Goal: Information Seeking & Learning: Learn about a topic

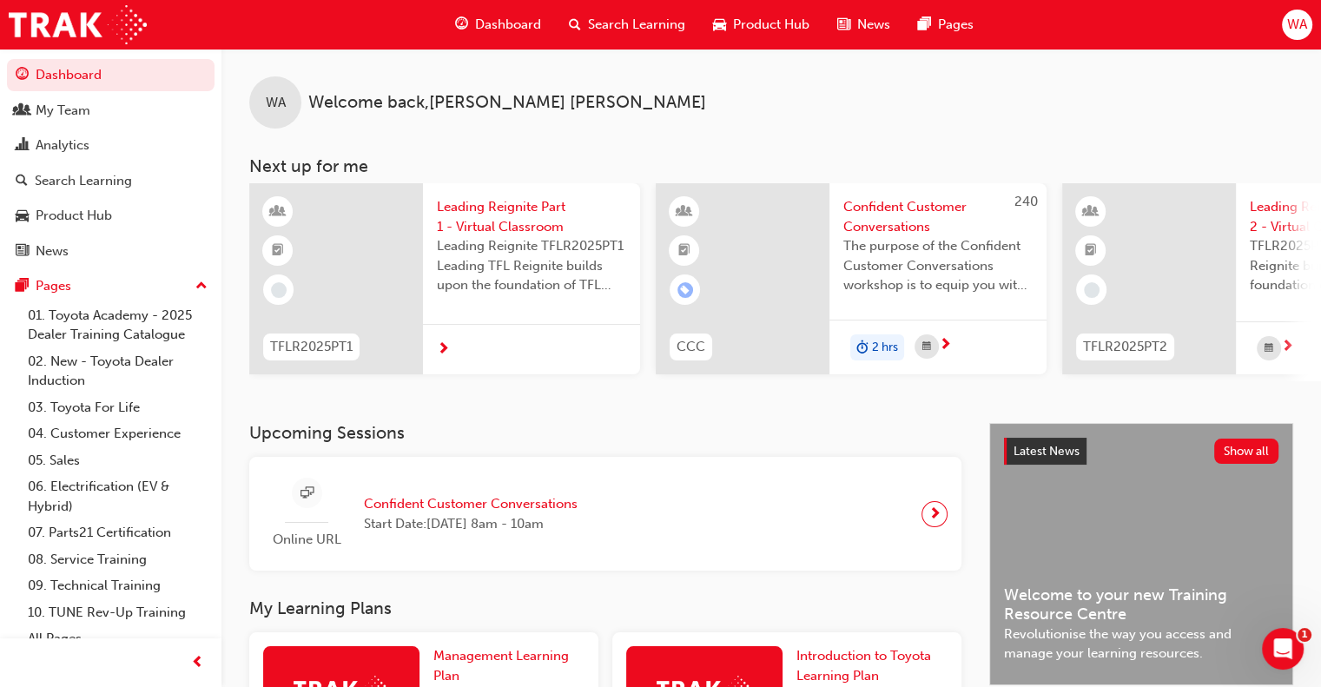
click at [639, 22] on span "Search Learning" at bounding box center [636, 25] width 97 height 20
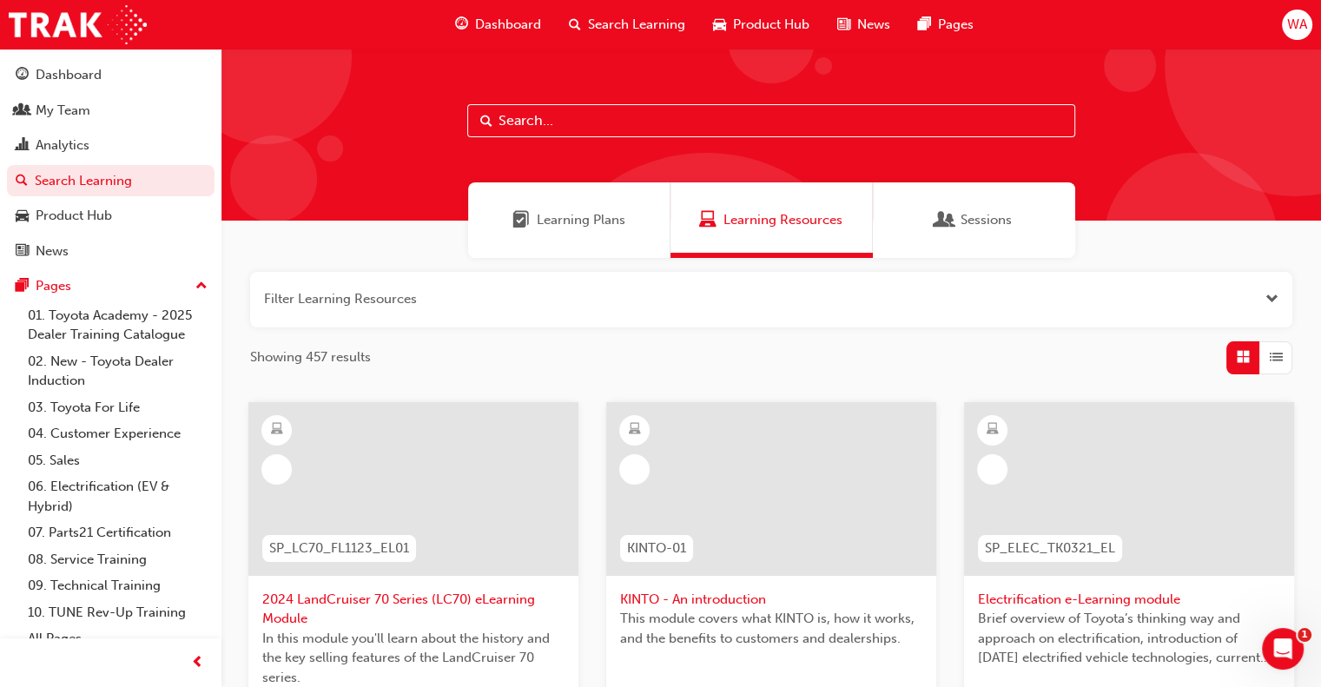
click at [618, 225] on span "Learning Plans" at bounding box center [581, 220] width 89 height 20
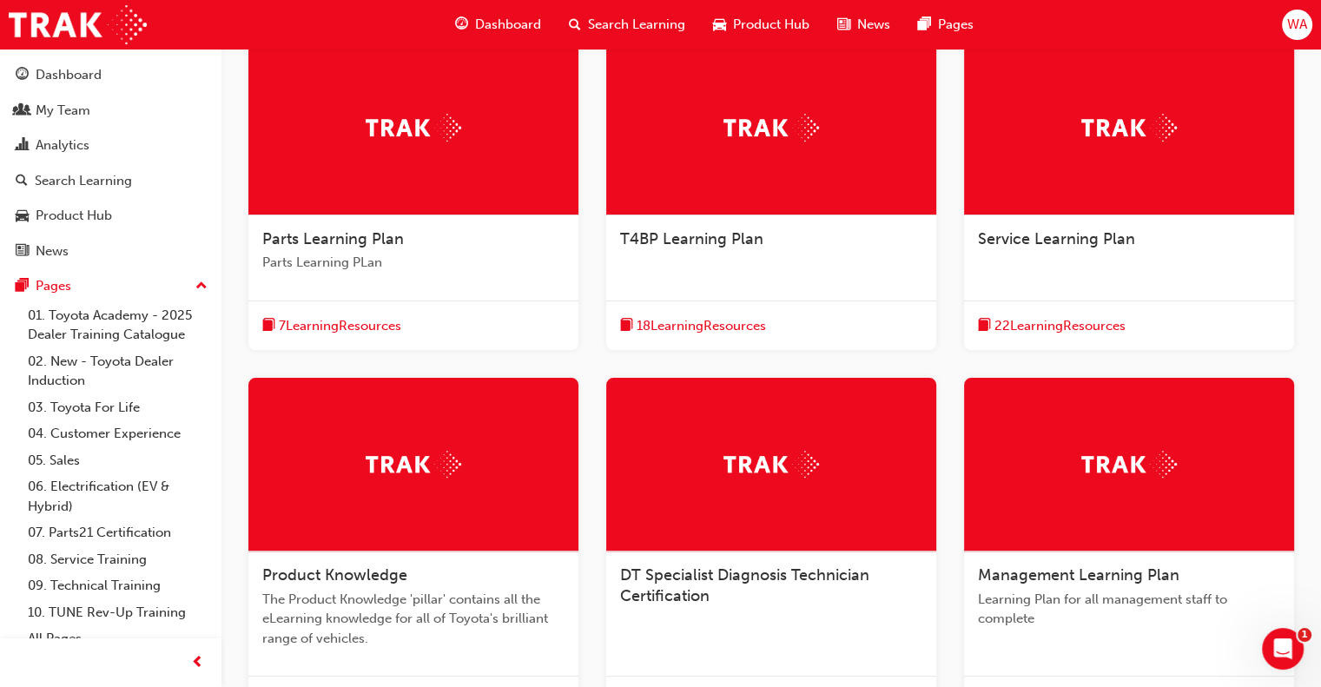
scroll to position [347, 0]
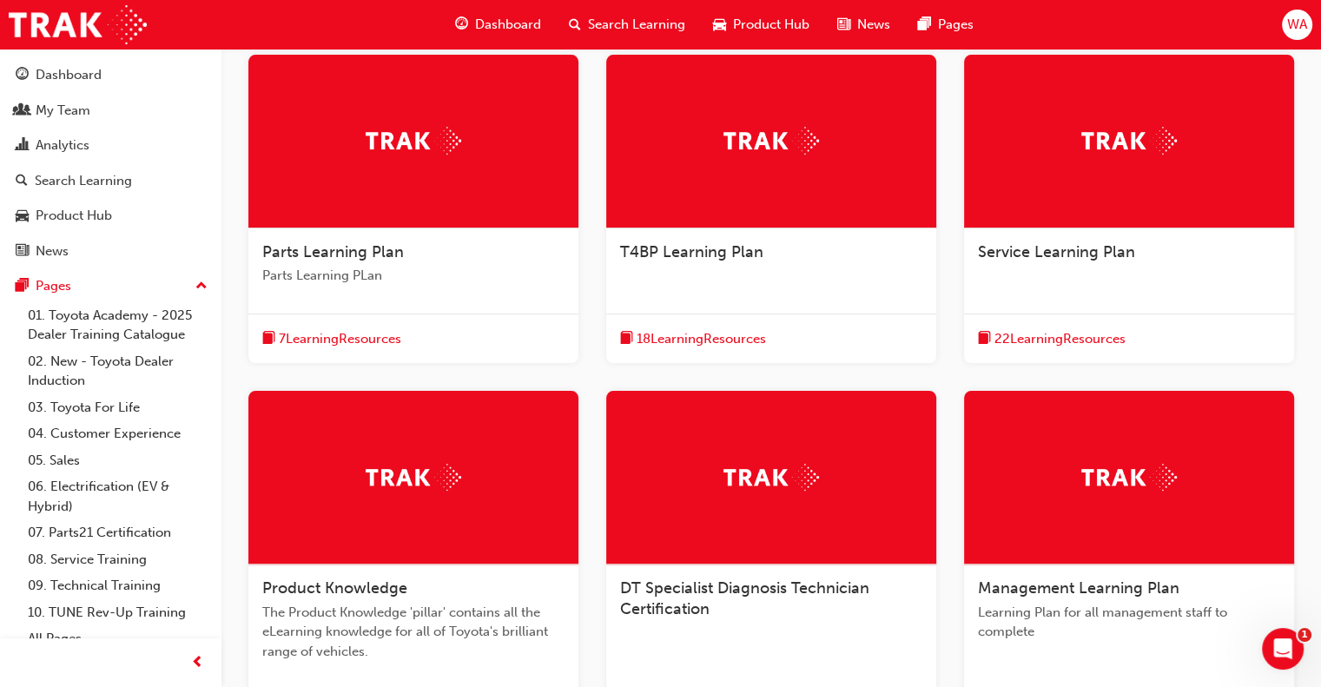
click at [1112, 183] on div at bounding box center [1129, 142] width 330 height 174
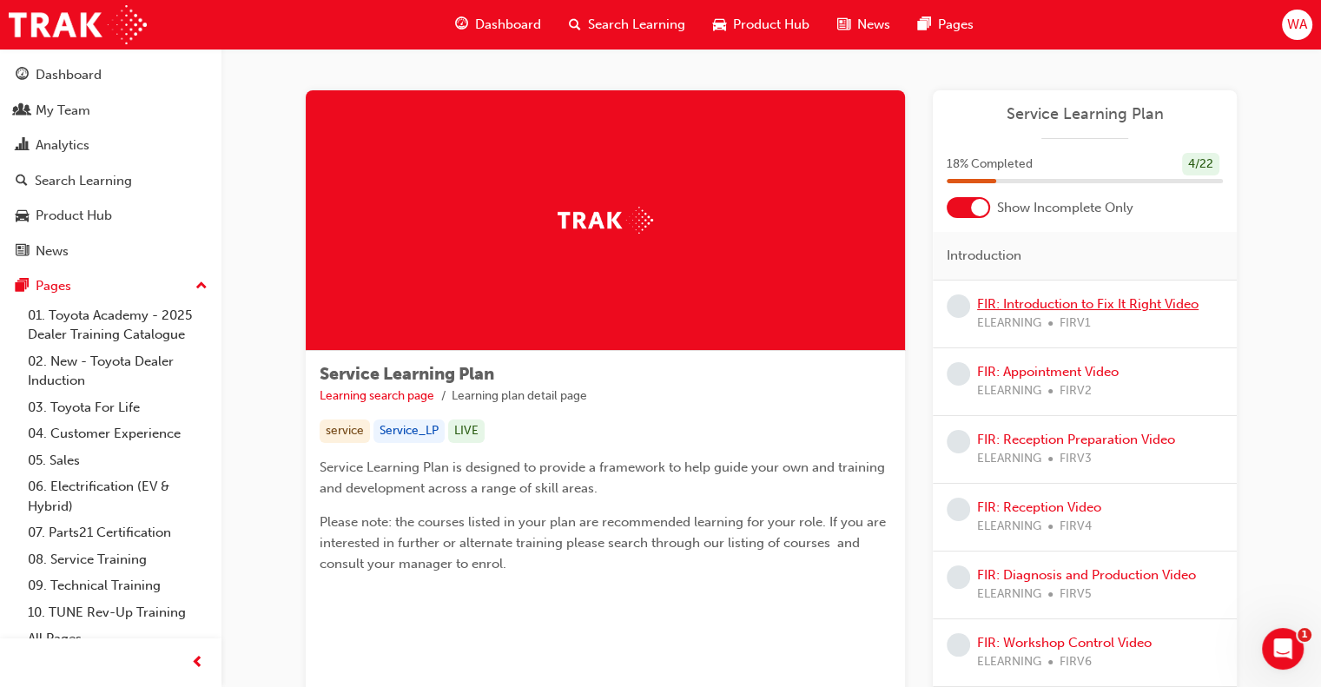
click at [1072, 301] on link "FIR: Introduction to Fix It Right Video" at bounding box center [1087, 304] width 221 height 16
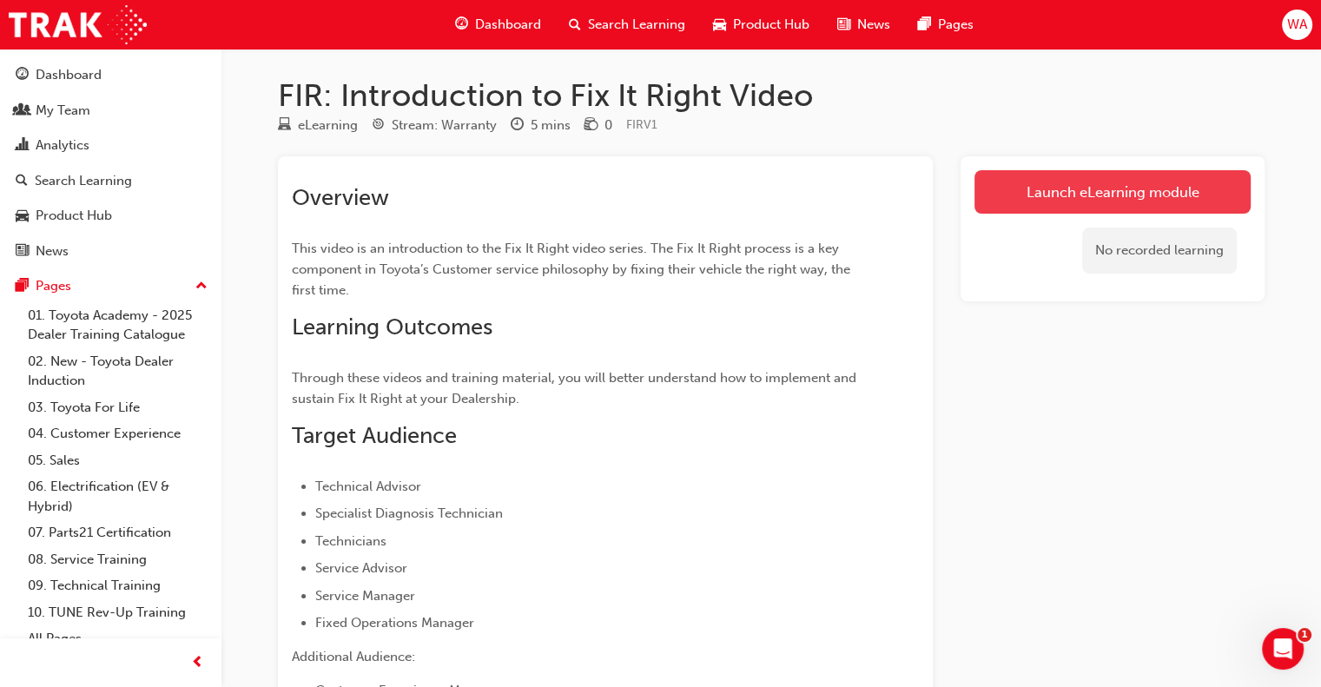
click at [1008, 188] on link "Launch eLearning module" at bounding box center [1113, 191] width 276 height 43
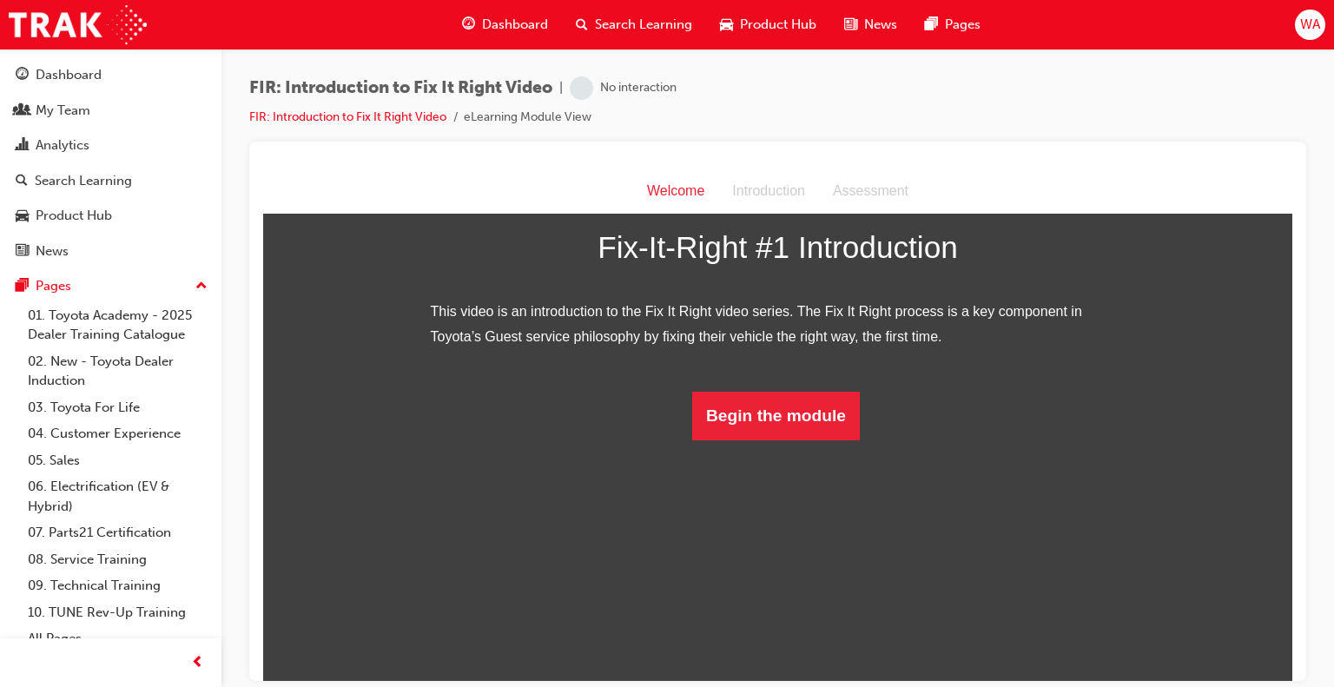
scroll to position [167, 0]
click at [721, 439] on div "Fix-It-Right #1 Introduction This video is an introduction to the Fix It Right …" at bounding box center [778, 303] width 695 height 271
click at [712, 439] on button "Begin the module" at bounding box center [776, 415] width 168 height 49
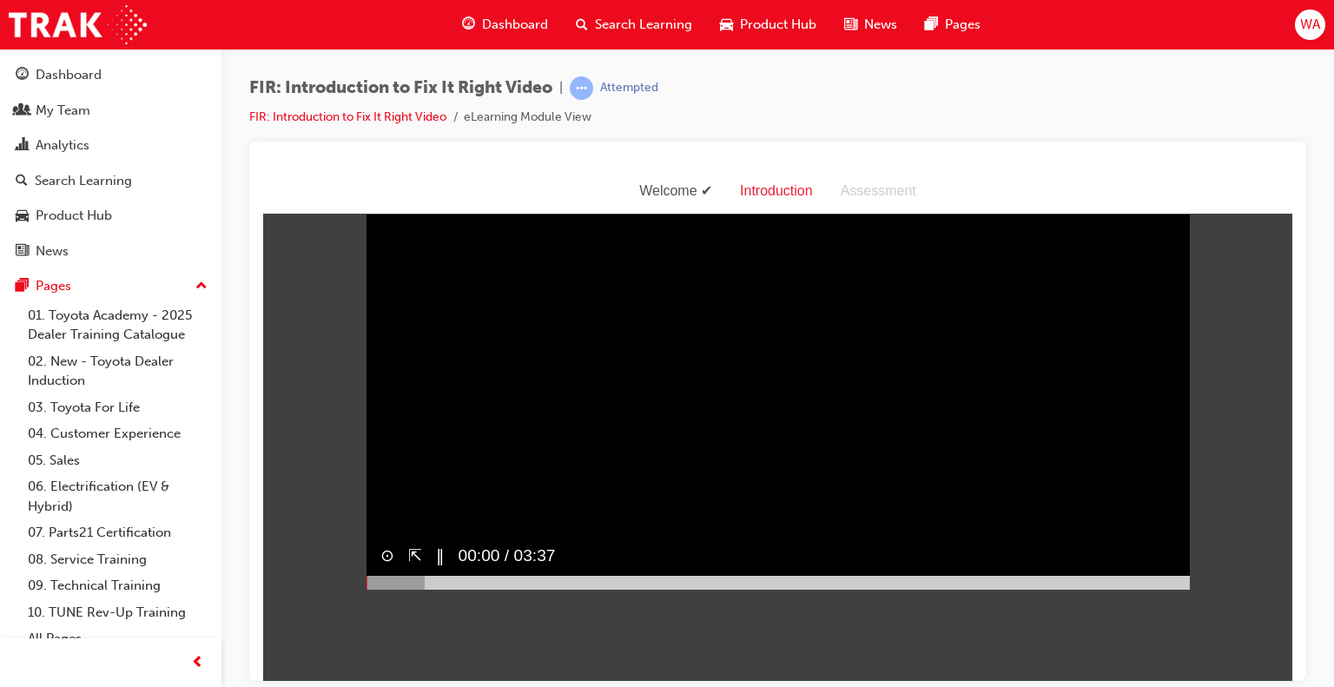
scroll to position [0, 0]
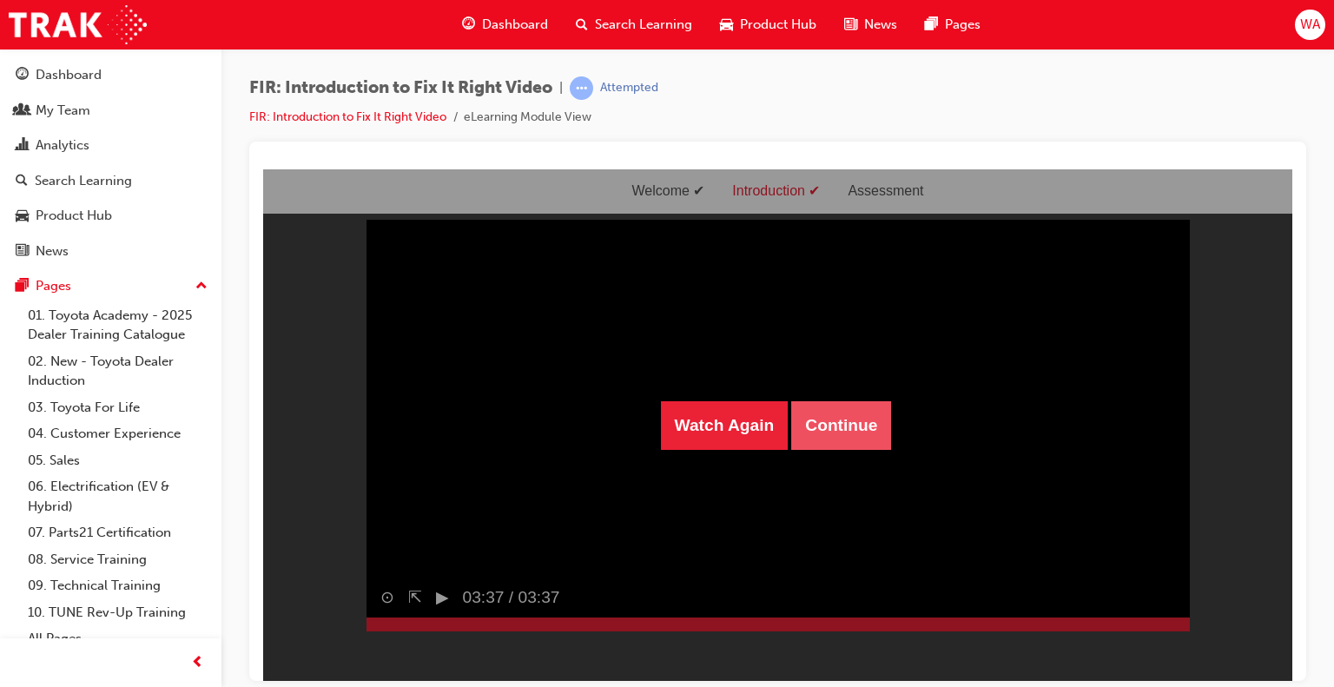
click at [823, 429] on button "Continue" at bounding box center [841, 424] width 100 height 49
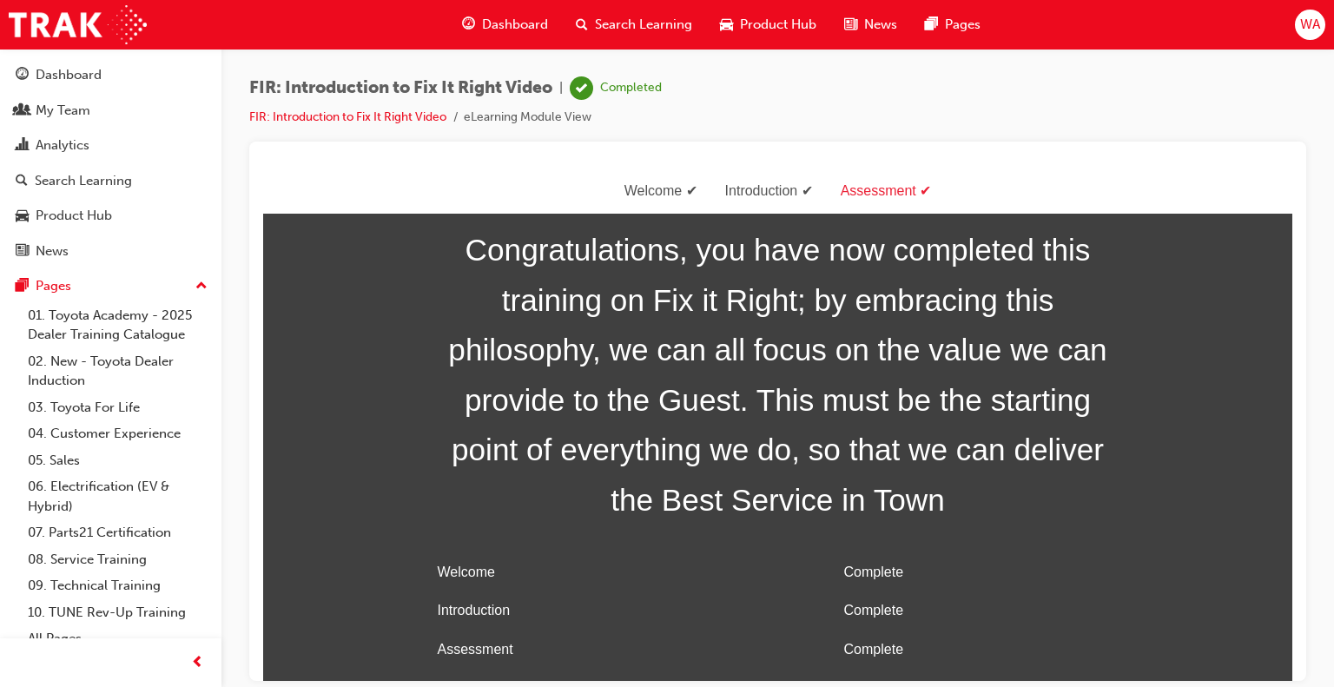
scroll to position [56, 0]
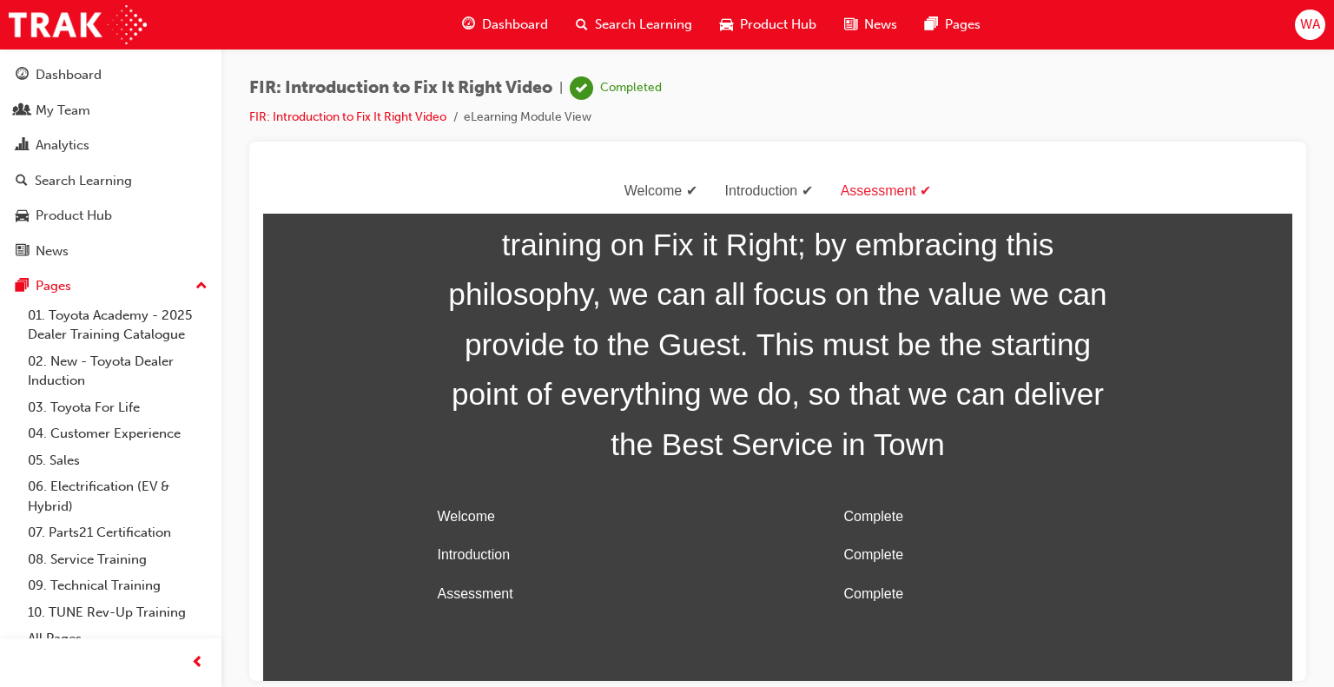
click at [611, 27] on span "Search Learning" at bounding box center [643, 25] width 97 height 20
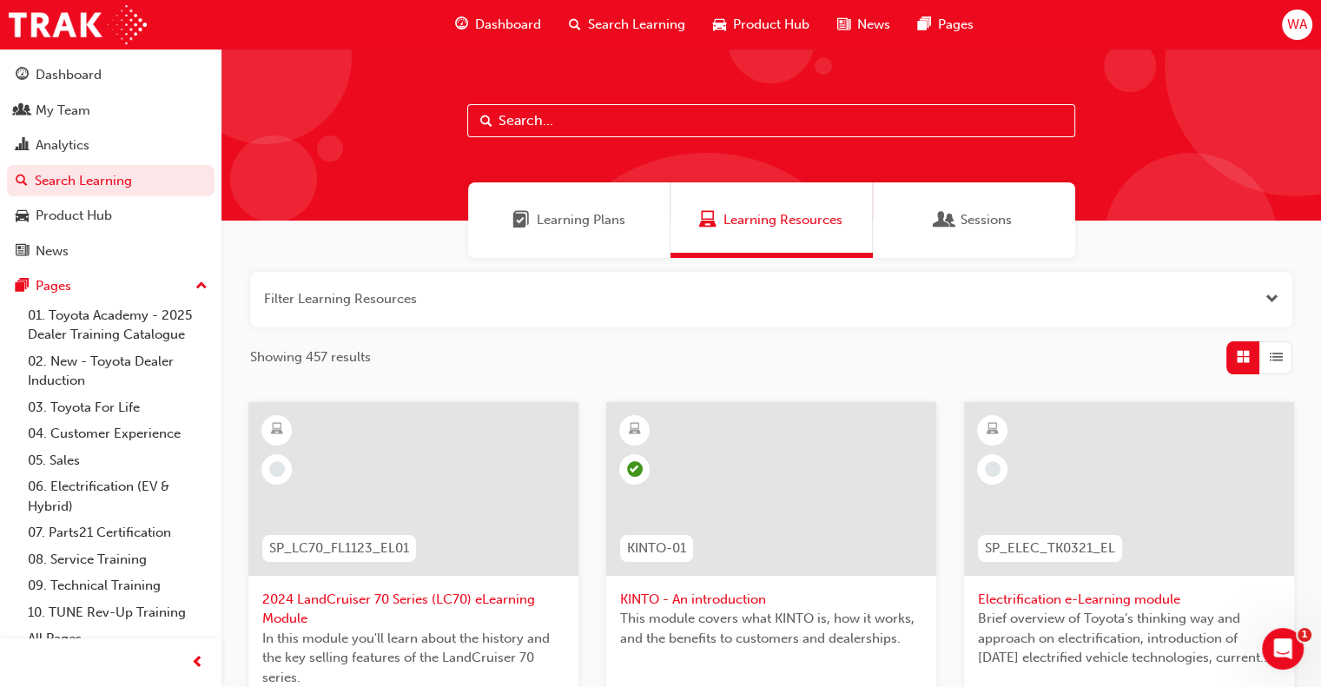
click at [593, 228] on span "Learning Plans" at bounding box center [581, 220] width 89 height 20
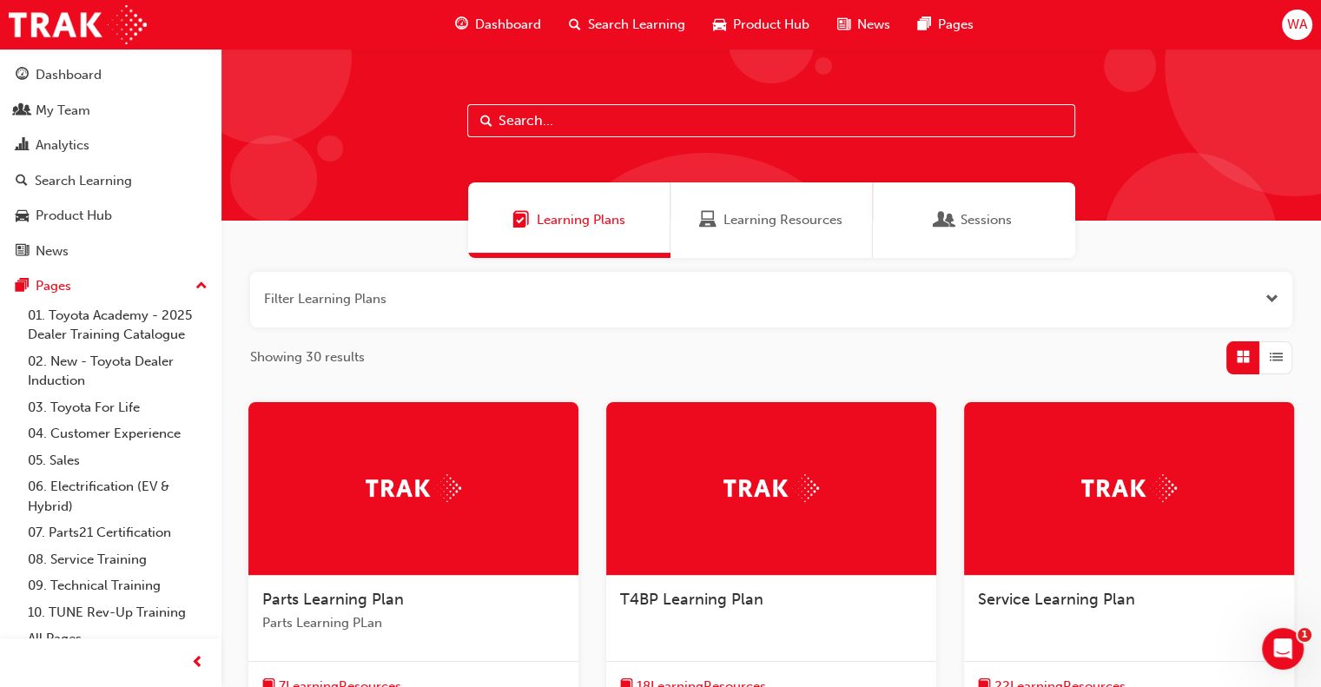
click at [1012, 607] on span "Service Learning Plan" at bounding box center [1056, 599] width 157 height 19
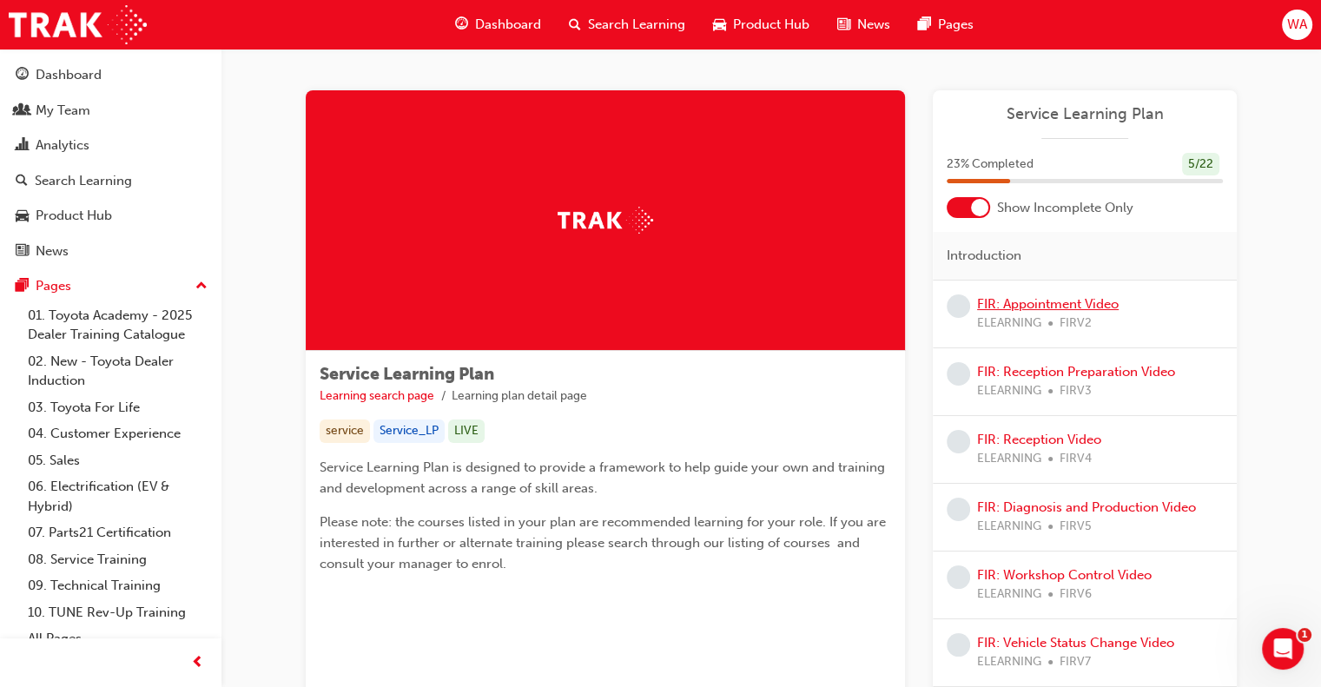
click at [1028, 307] on link "FIR: Appointment Video" at bounding box center [1048, 304] width 142 height 16
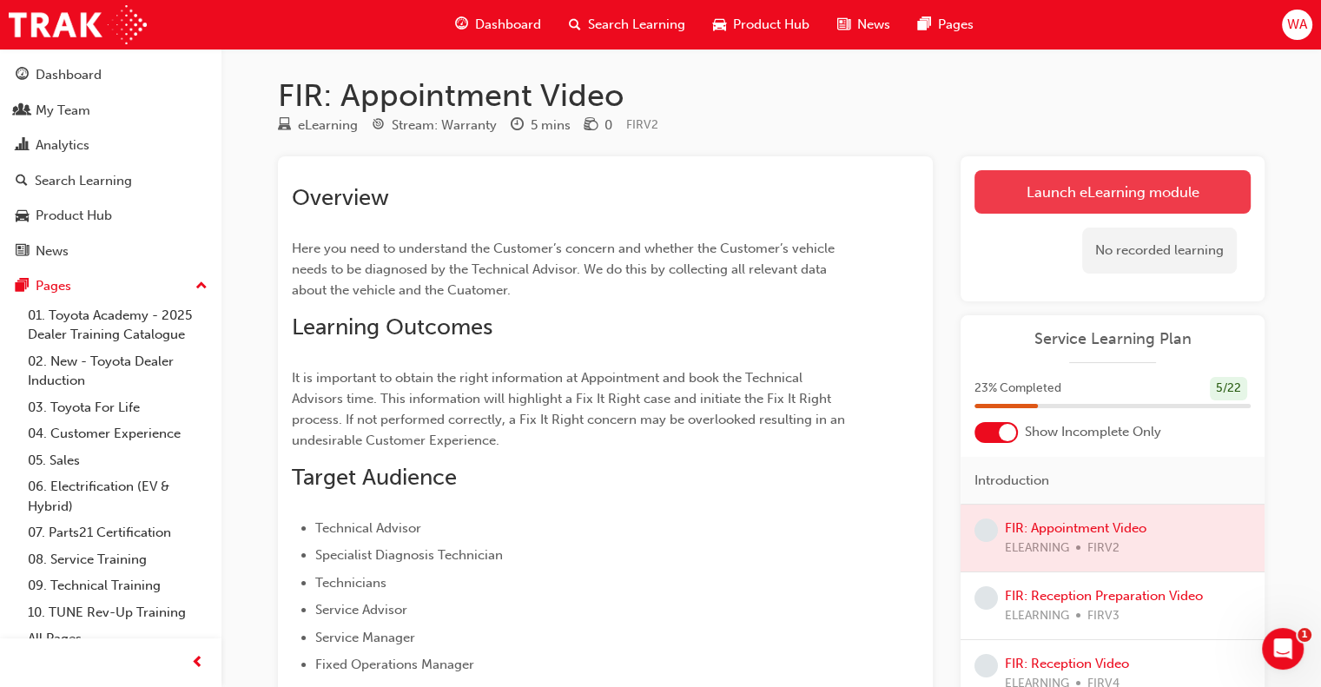
click at [1074, 180] on link "Launch eLearning module" at bounding box center [1113, 191] width 276 height 43
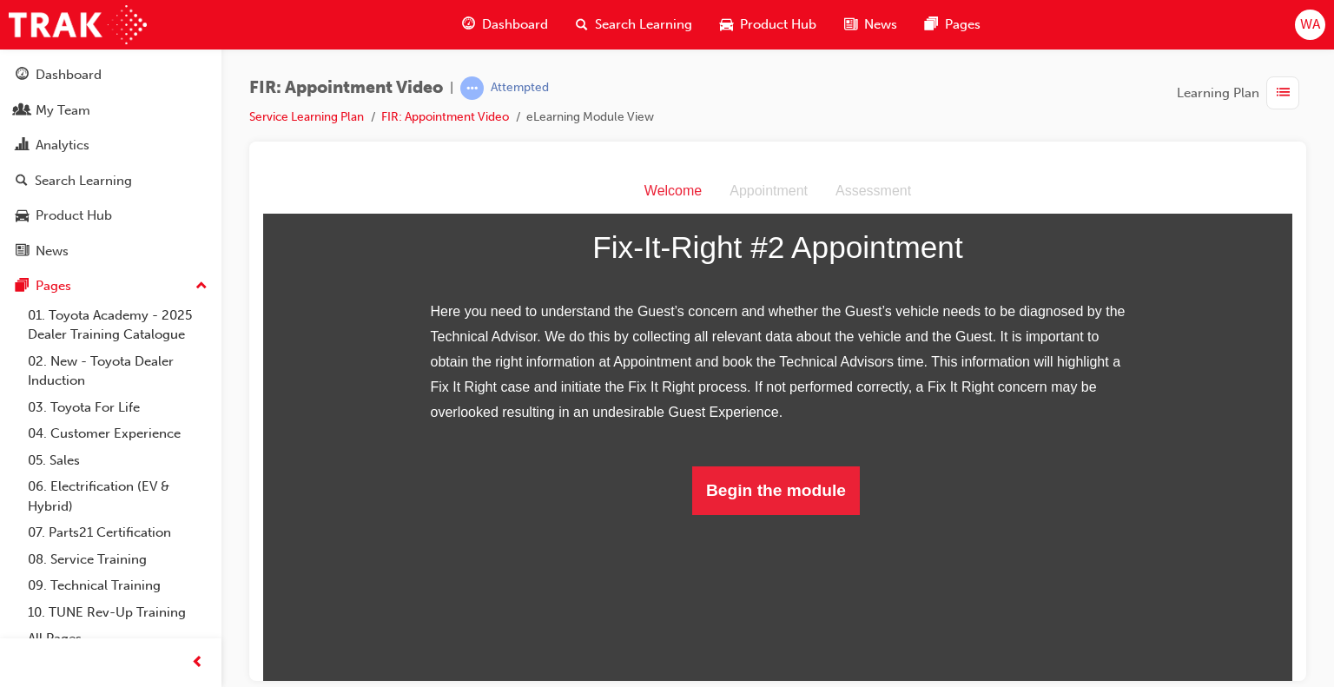
scroll to position [242, 0]
click at [753, 514] on button "Begin the module" at bounding box center [776, 490] width 168 height 49
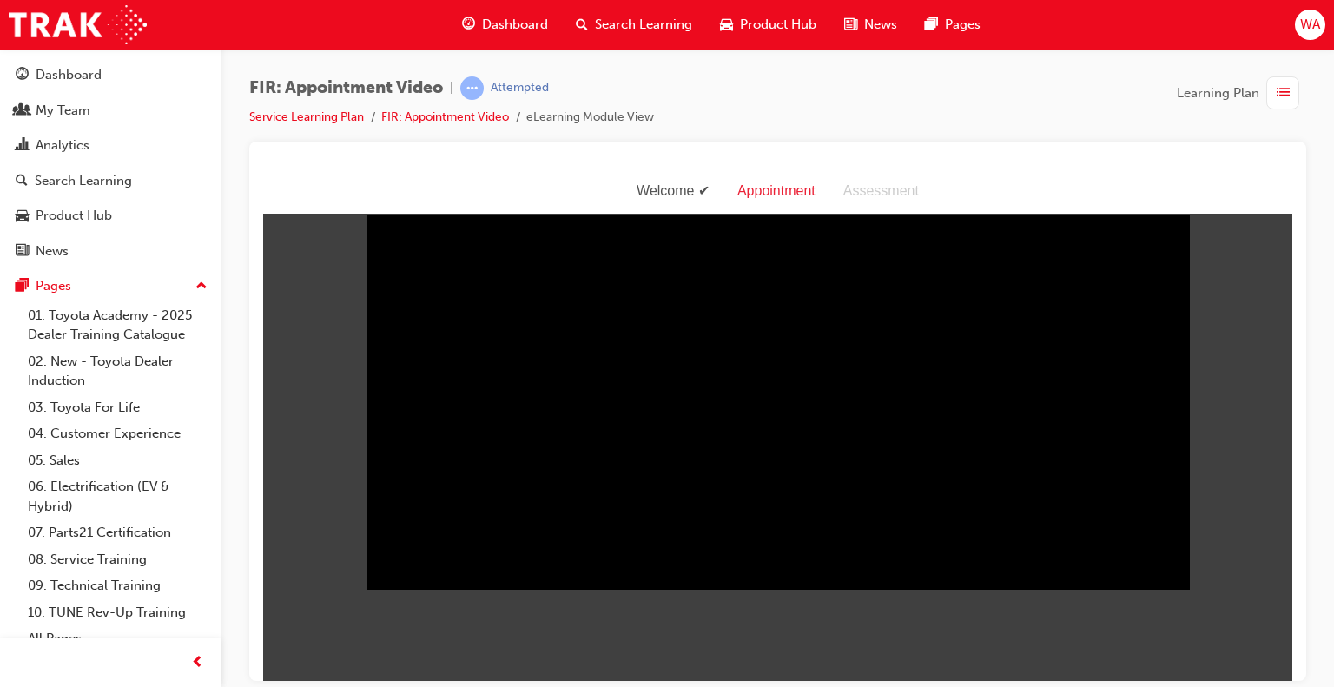
scroll to position [0, 0]
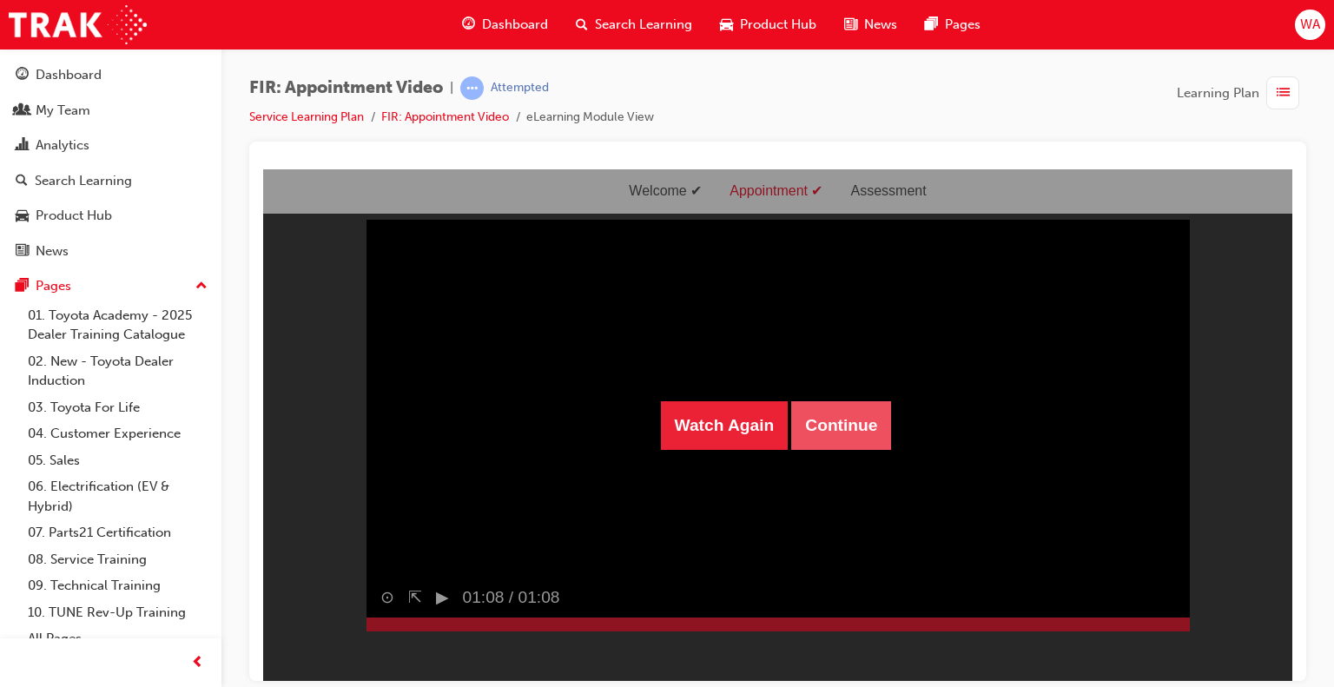
click at [840, 430] on button "Continue" at bounding box center [841, 424] width 100 height 49
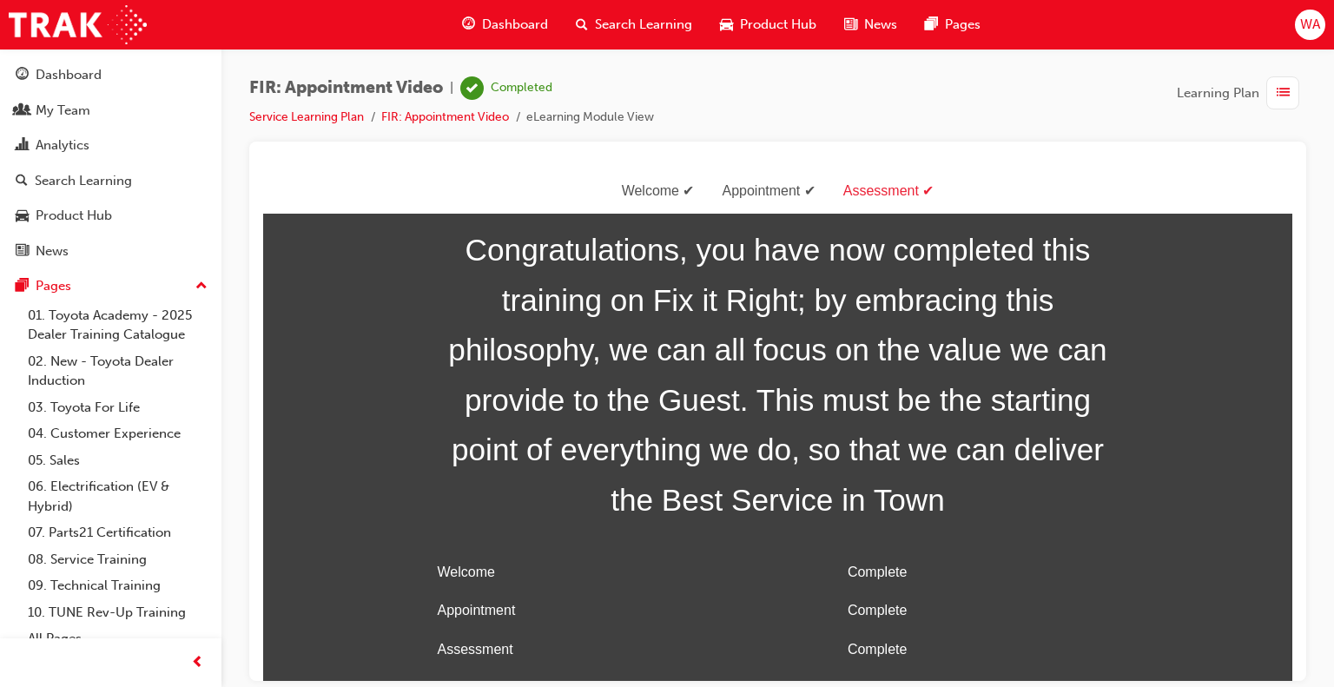
click at [618, 23] on span "Search Learning" at bounding box center [643, 25] width 97 height 20
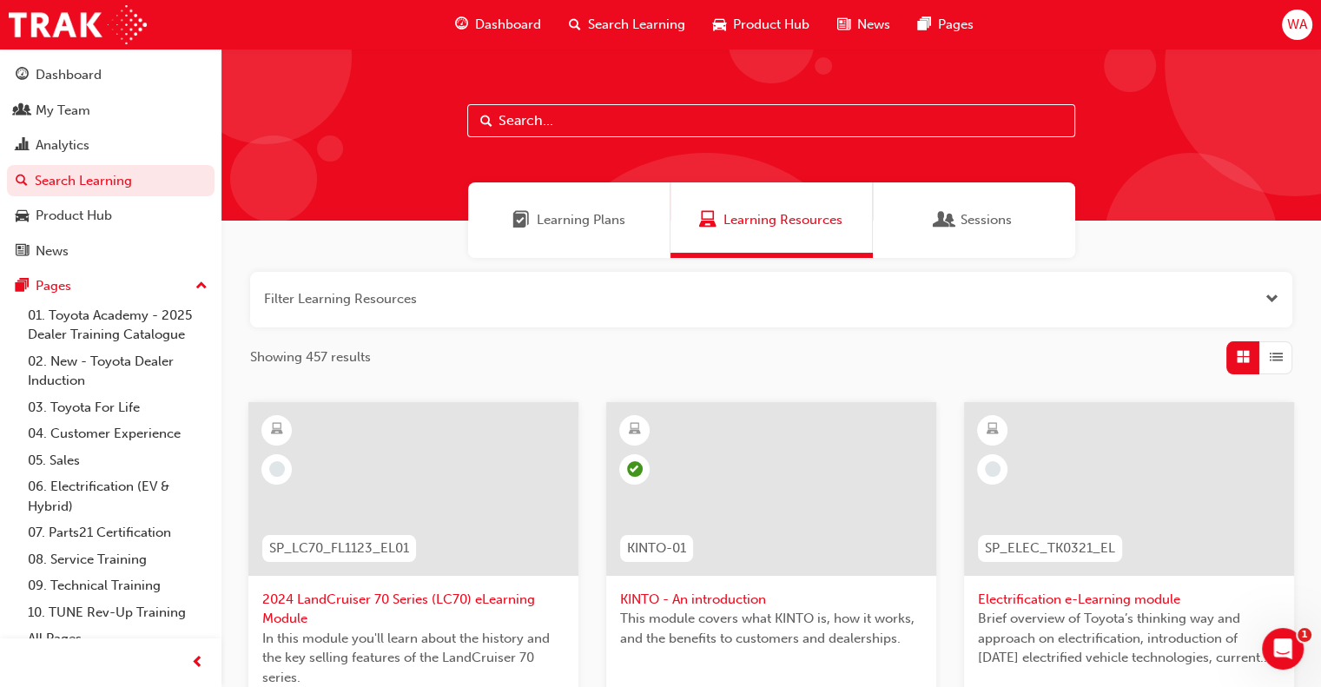
click at [602, 198] on div "Learning Plans" at bounding box center [569, 220] width 202 height 76
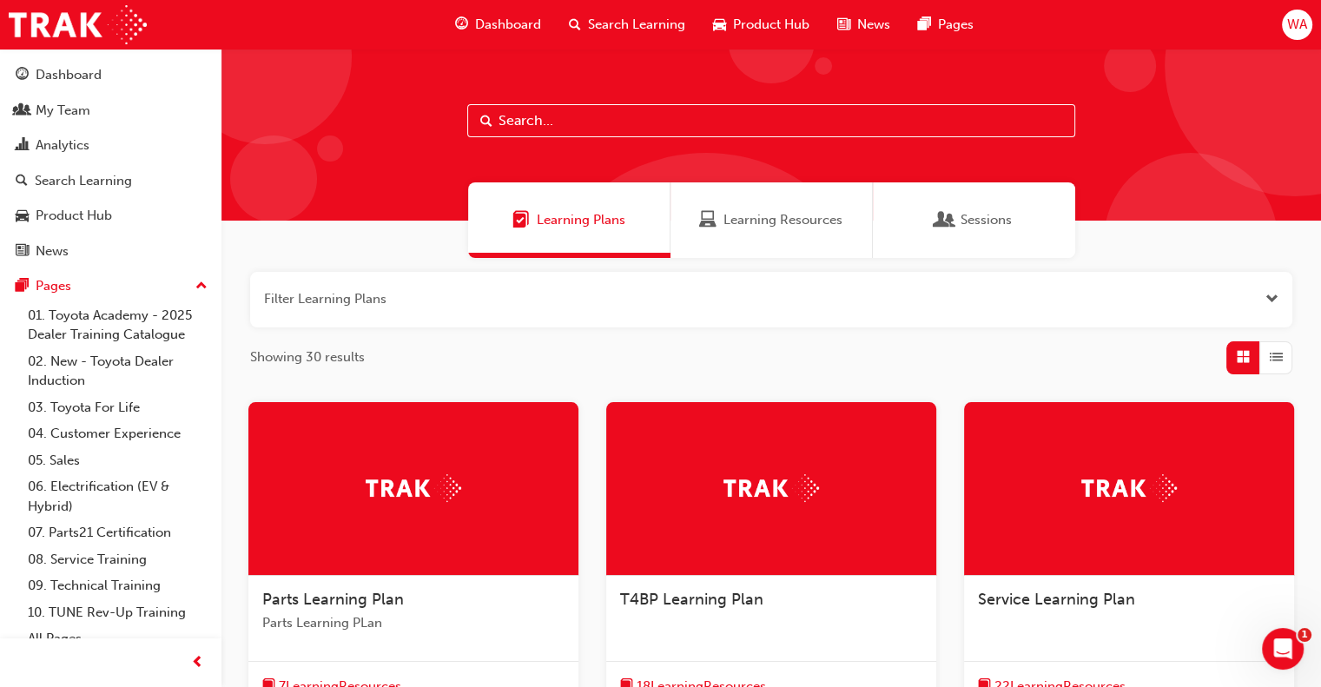
click at [1110, 513] on div at bounding box center [1129, 489] width 330 height 174
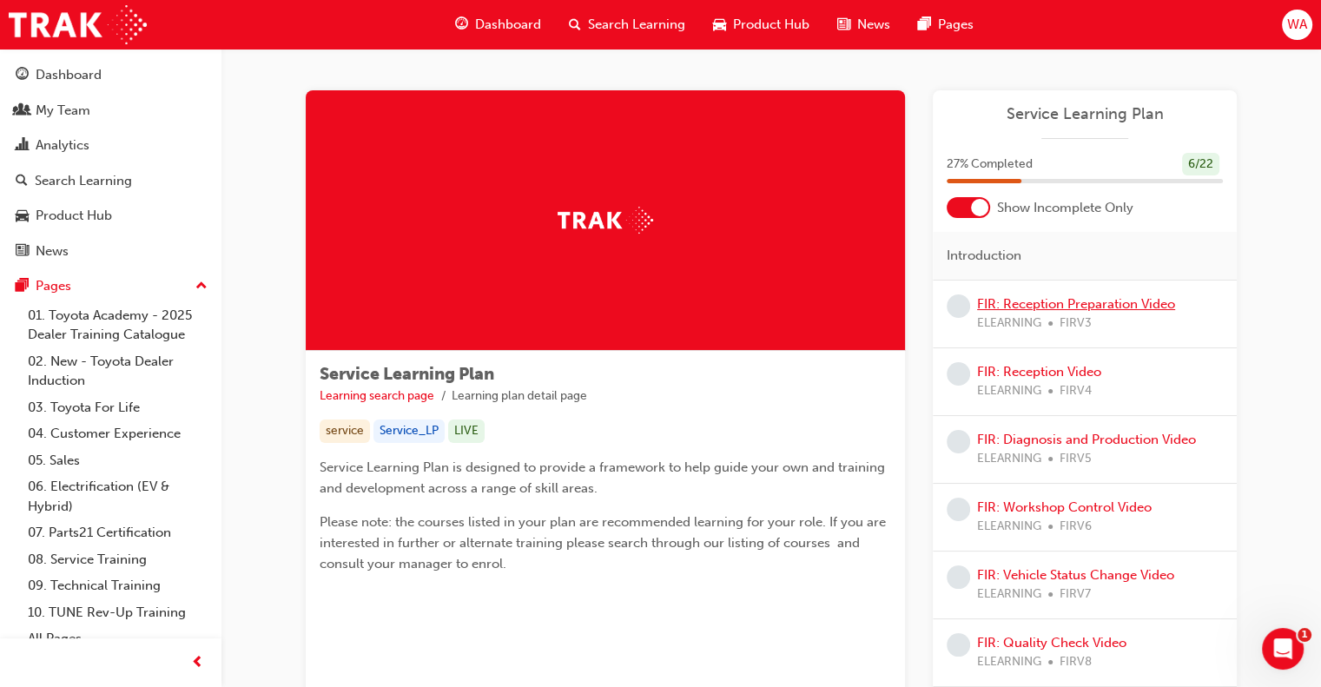
click at [1080, 299] on link "FIR: Reception Preparation Video" at bounding box center [1076, 304] width 198 height 16
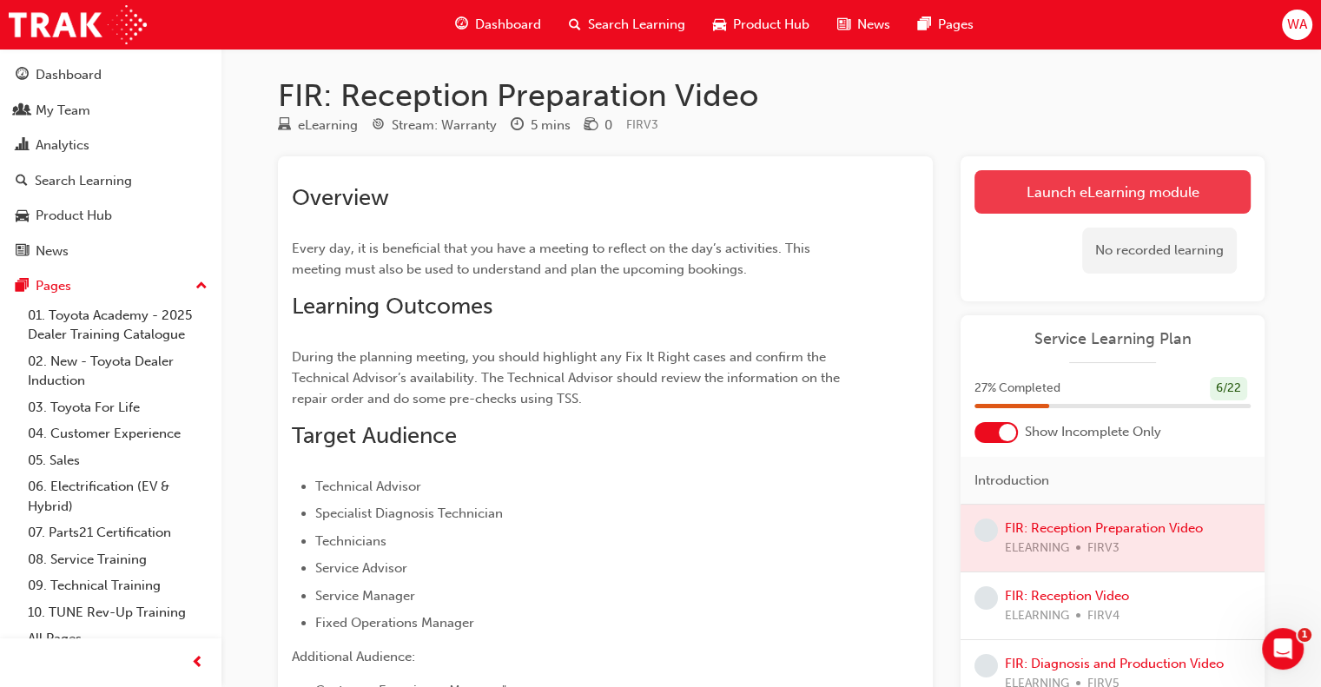
click at [1074, 197] on link "Launch eLearning module" at bounding box center [1113, 191] width 276 height 43
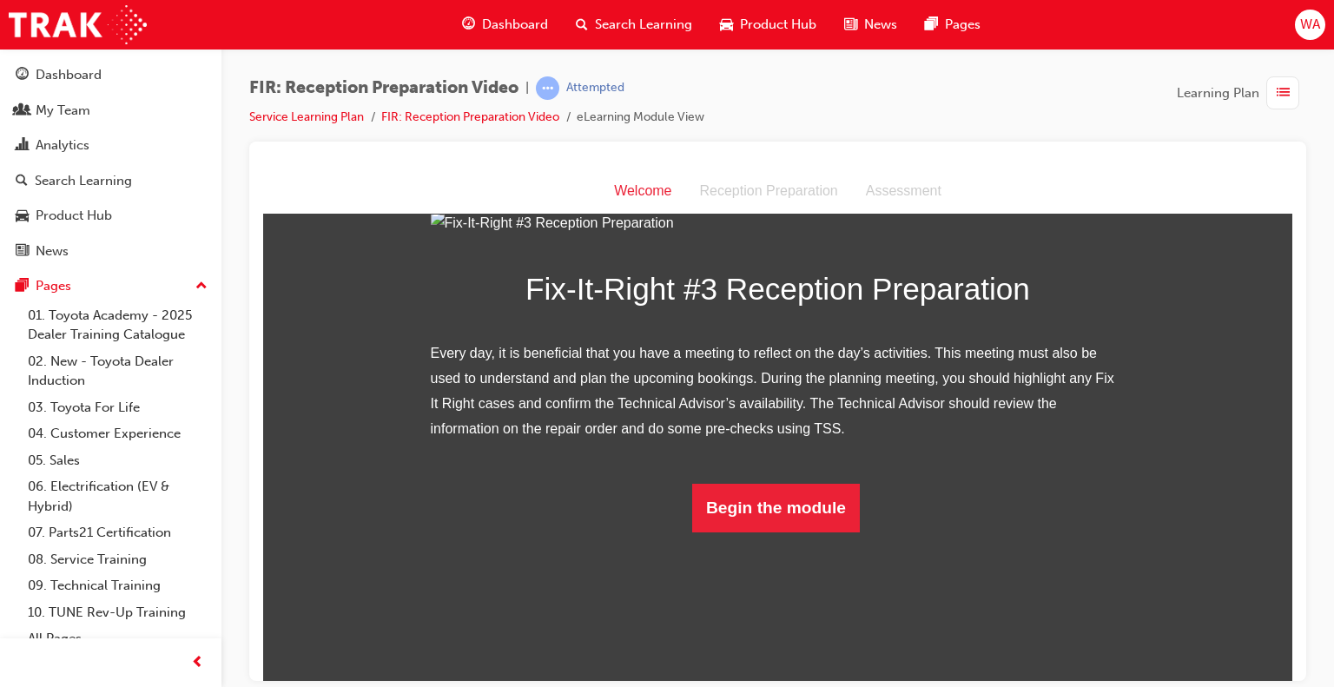
scroll to position [217, 0]
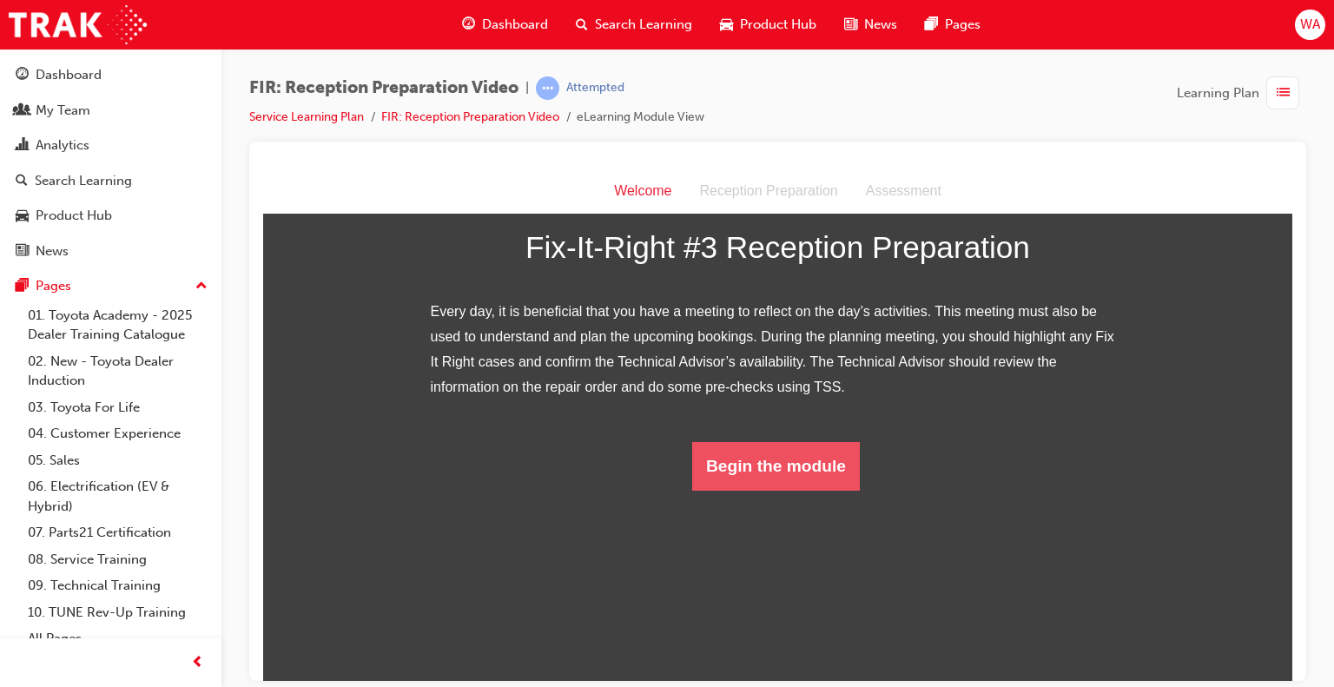
click at [779, 490] on button "Begin the module" at bounding box center [776, 465] width 168 height 49
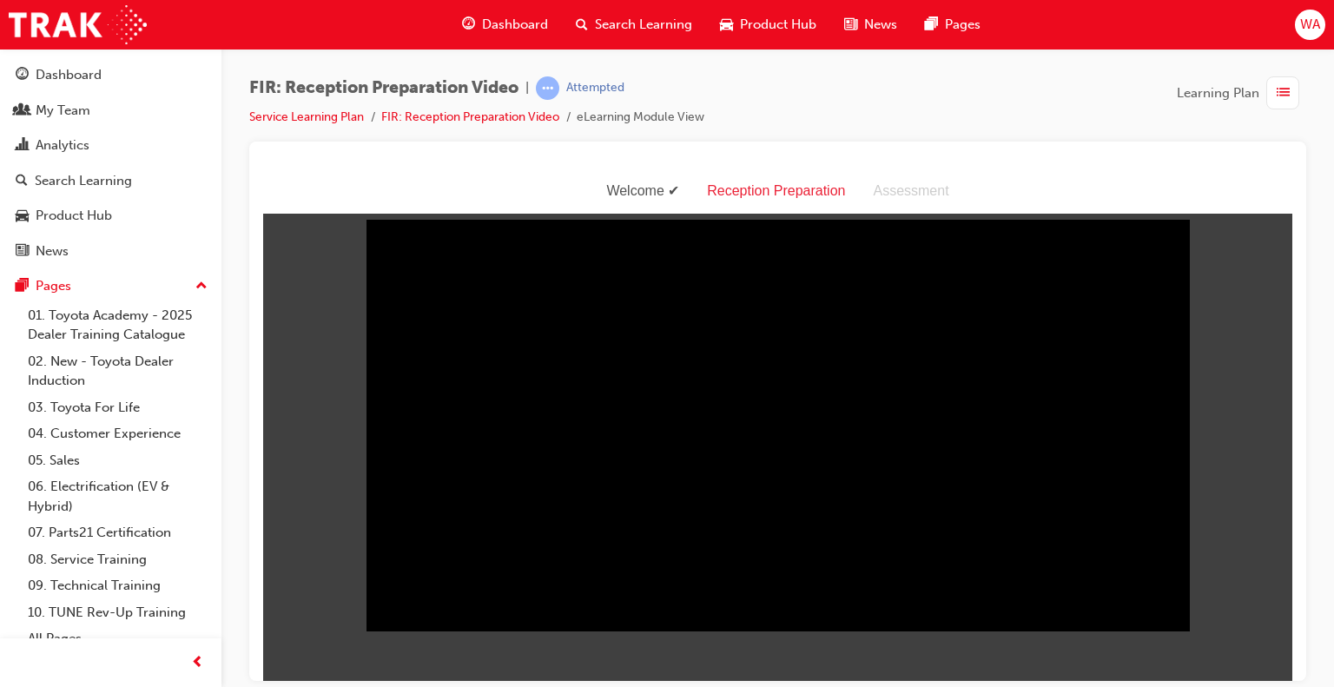
scroll to position [0, 0]
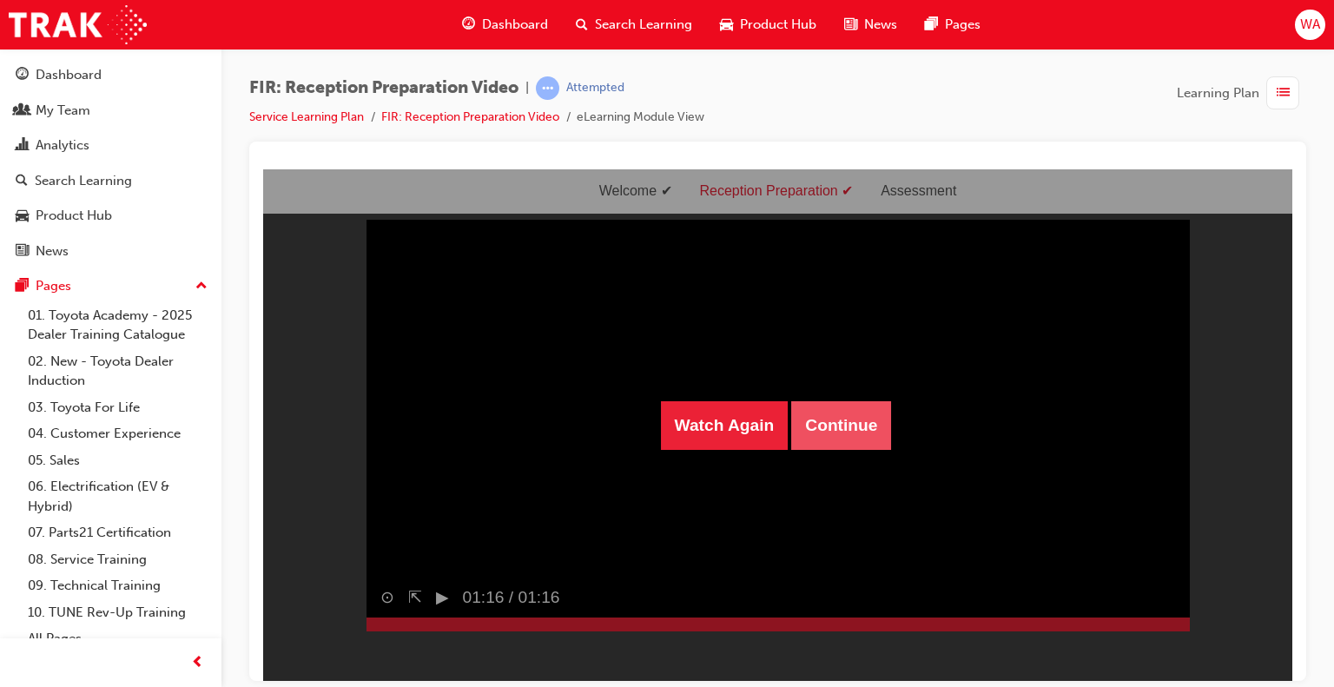
click at [839, 414] on button "Continue" at bounding box center [841, 424] width 100 height 49
